Goal: Transaction & Acquisition: Purchase product/service

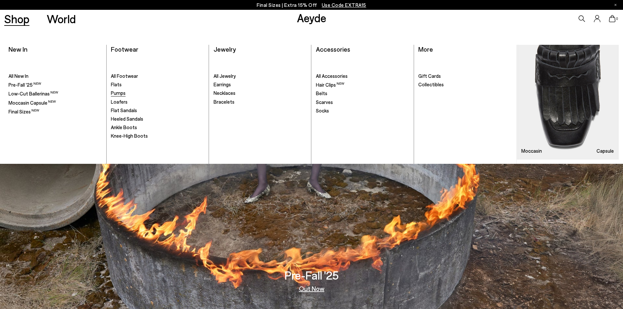
click at [124, 94] on span "Pumps" at bounding box center [118, 93] width 15 height 6
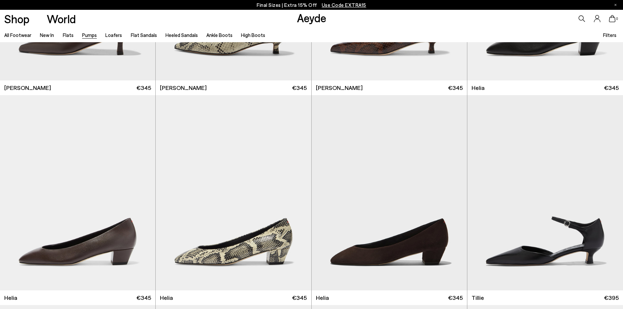
scroll to position [458, 0]
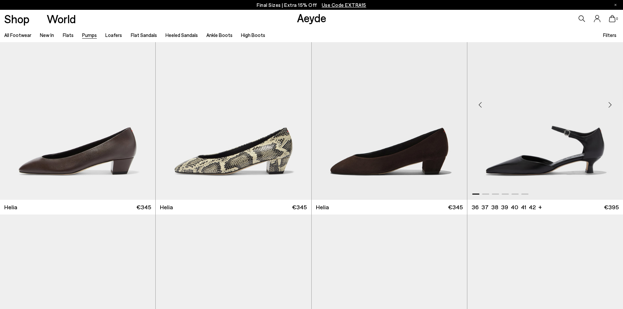
click at [592, 152] on img "1 / 6" at bounding box center [546, 102] width 156 height 195
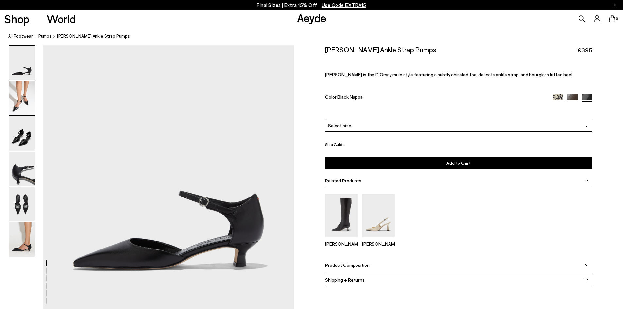
click at [22, 95] on img at bounding box center [22, 98] width 26 height 34
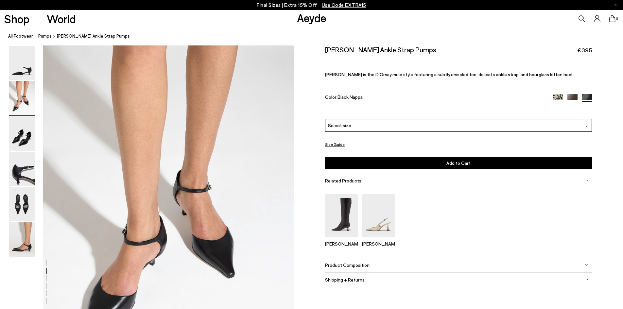
scroll to position [298, 0]
